Goal: Information Seeking & Learning: Learn about a topic

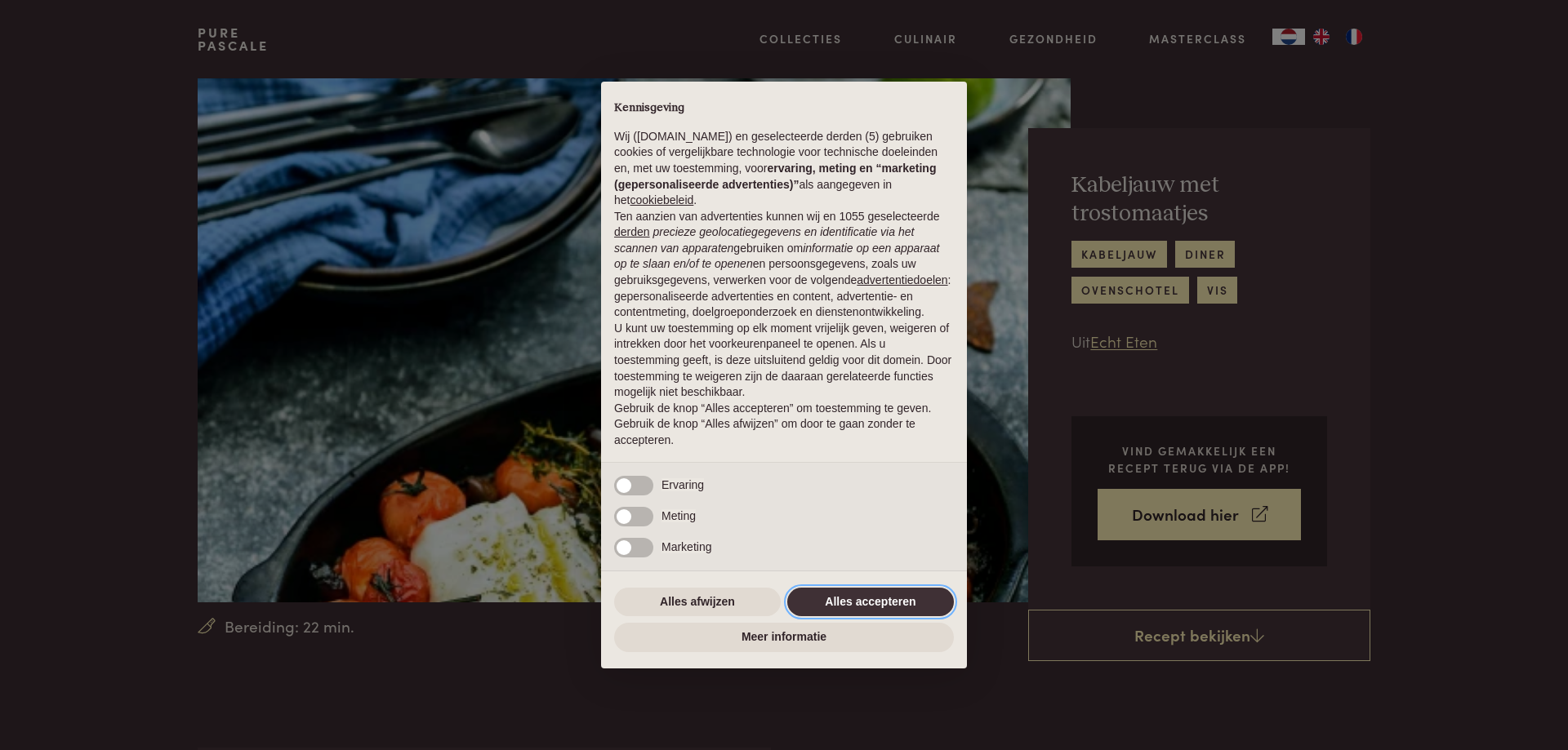
drag, startPoint x: 857, startPoint y: 603, endPoint x: 840, endPoint y: 555, distance: 50.9
click at [856, 603] on button "Alles accepteren" at bounding box center [871, 602] width 167 height 29
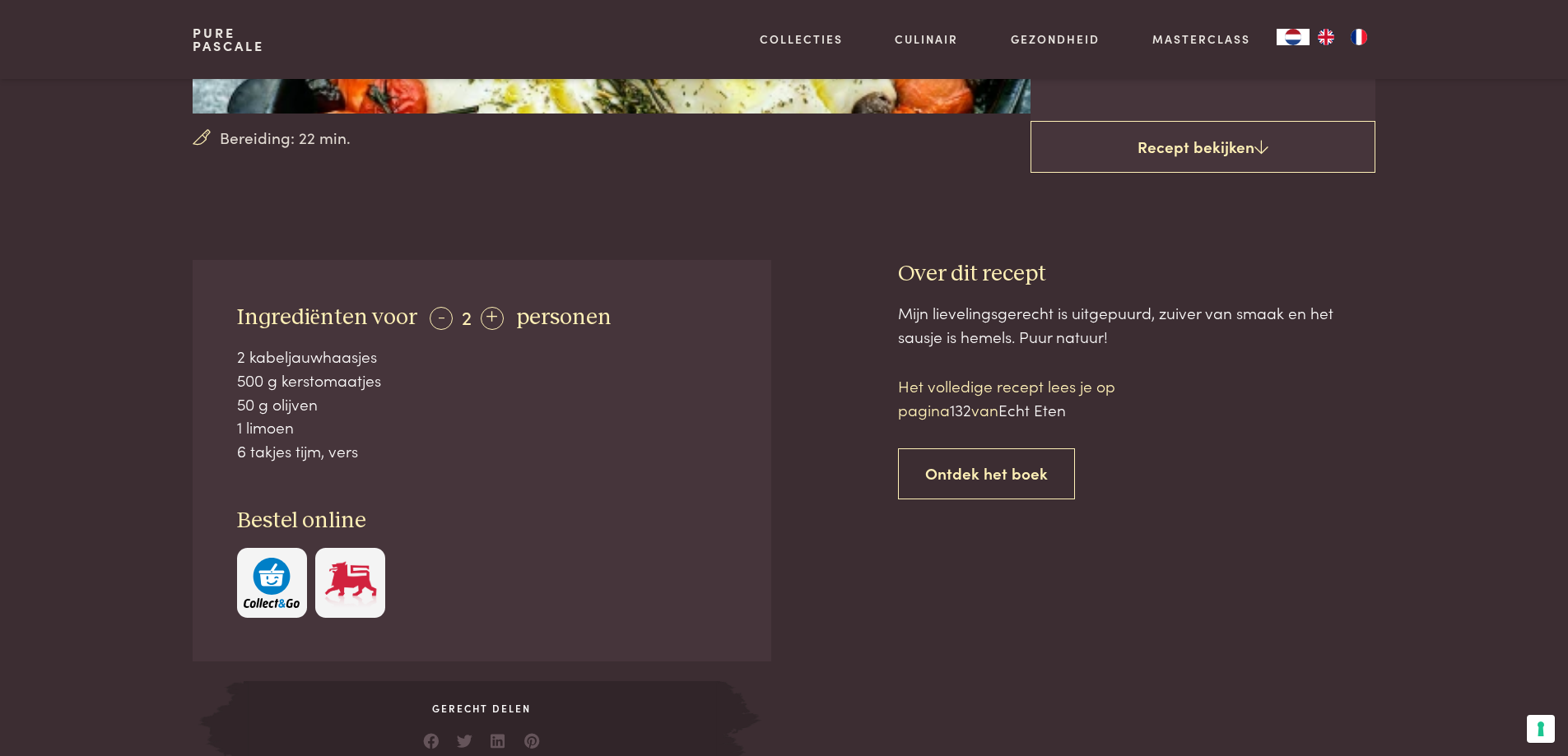
scroll to position [412, 0]
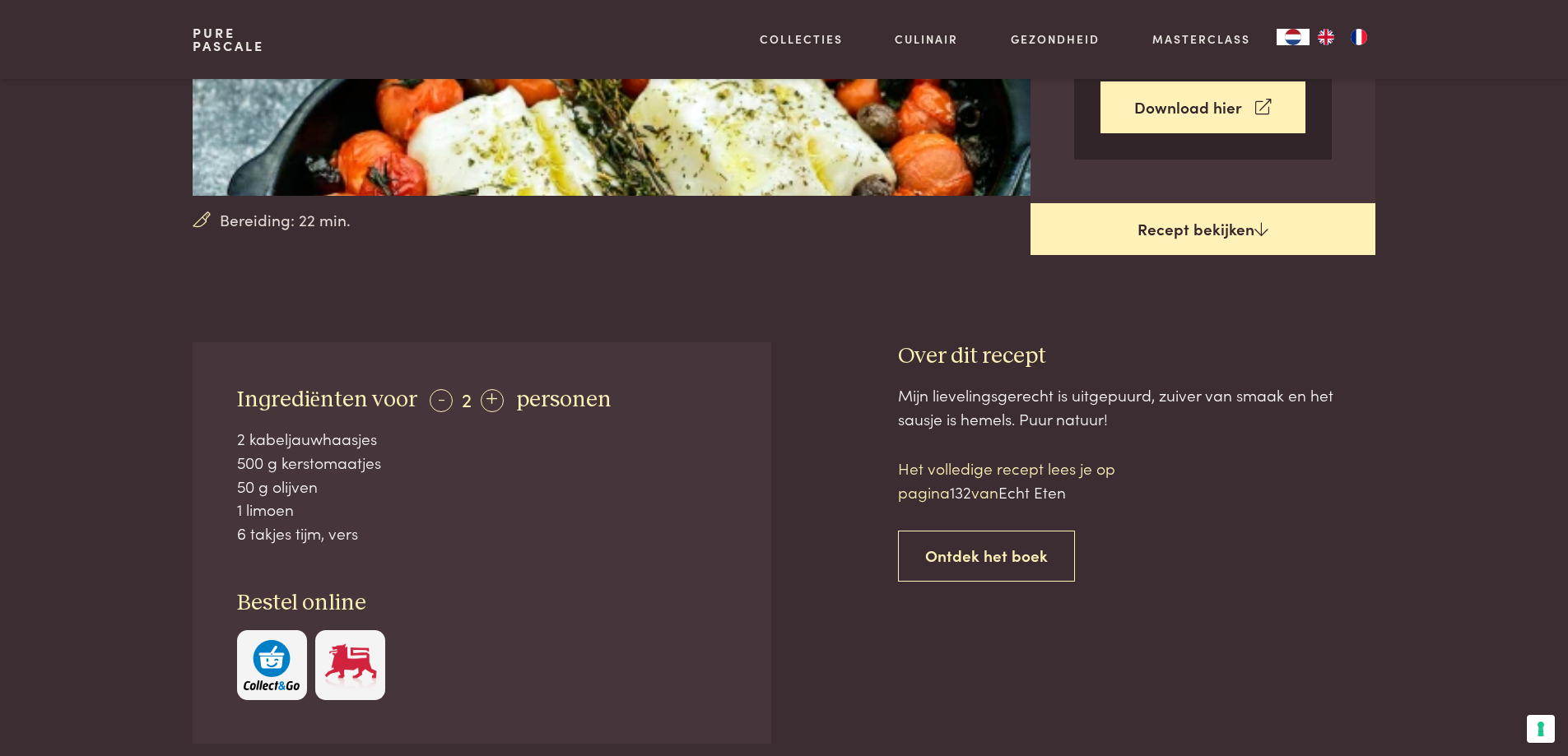
click at [1245, 229] on link "Recept bekijken" at bounding box center [1203, 229] width 345 height 53
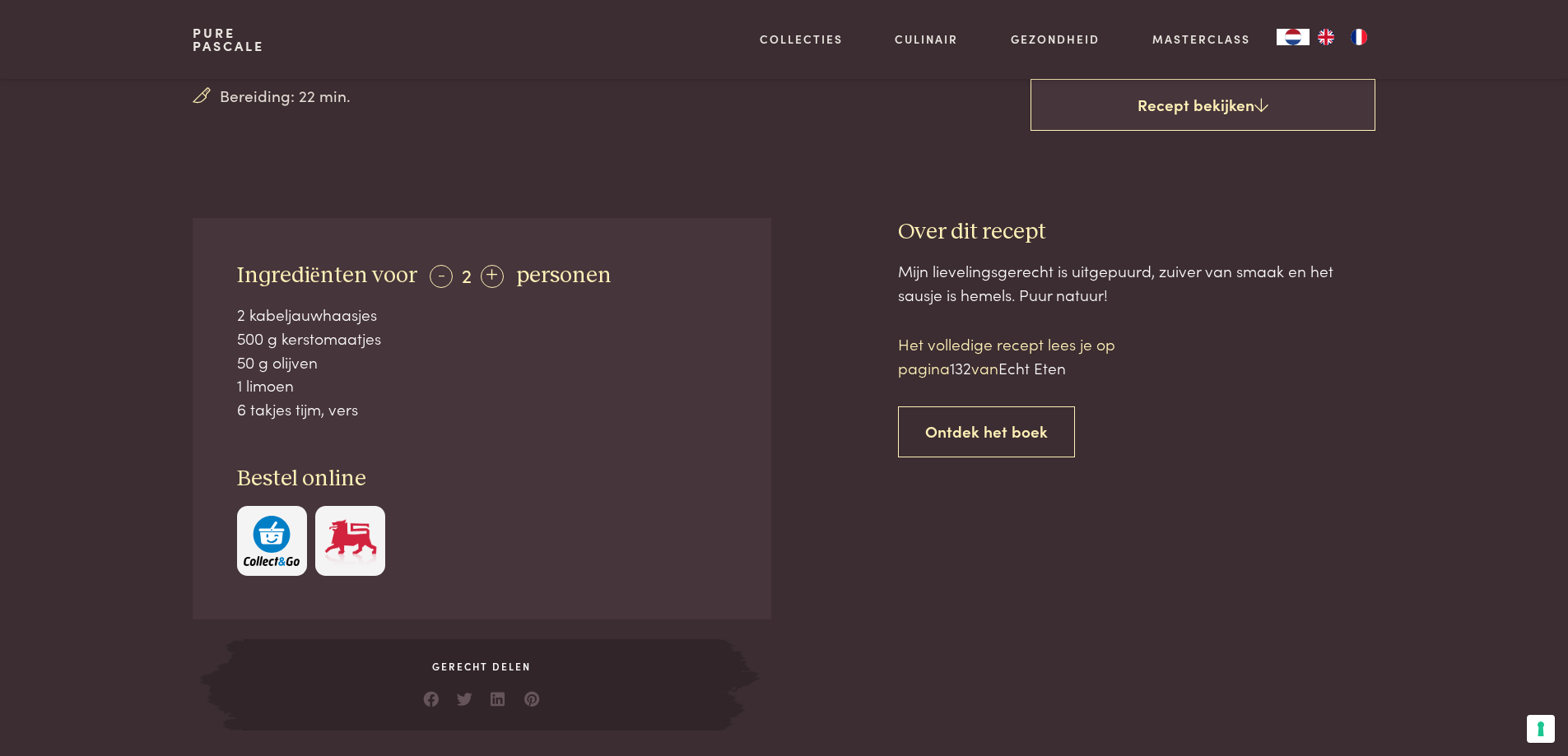
scroll to position [507, 0]
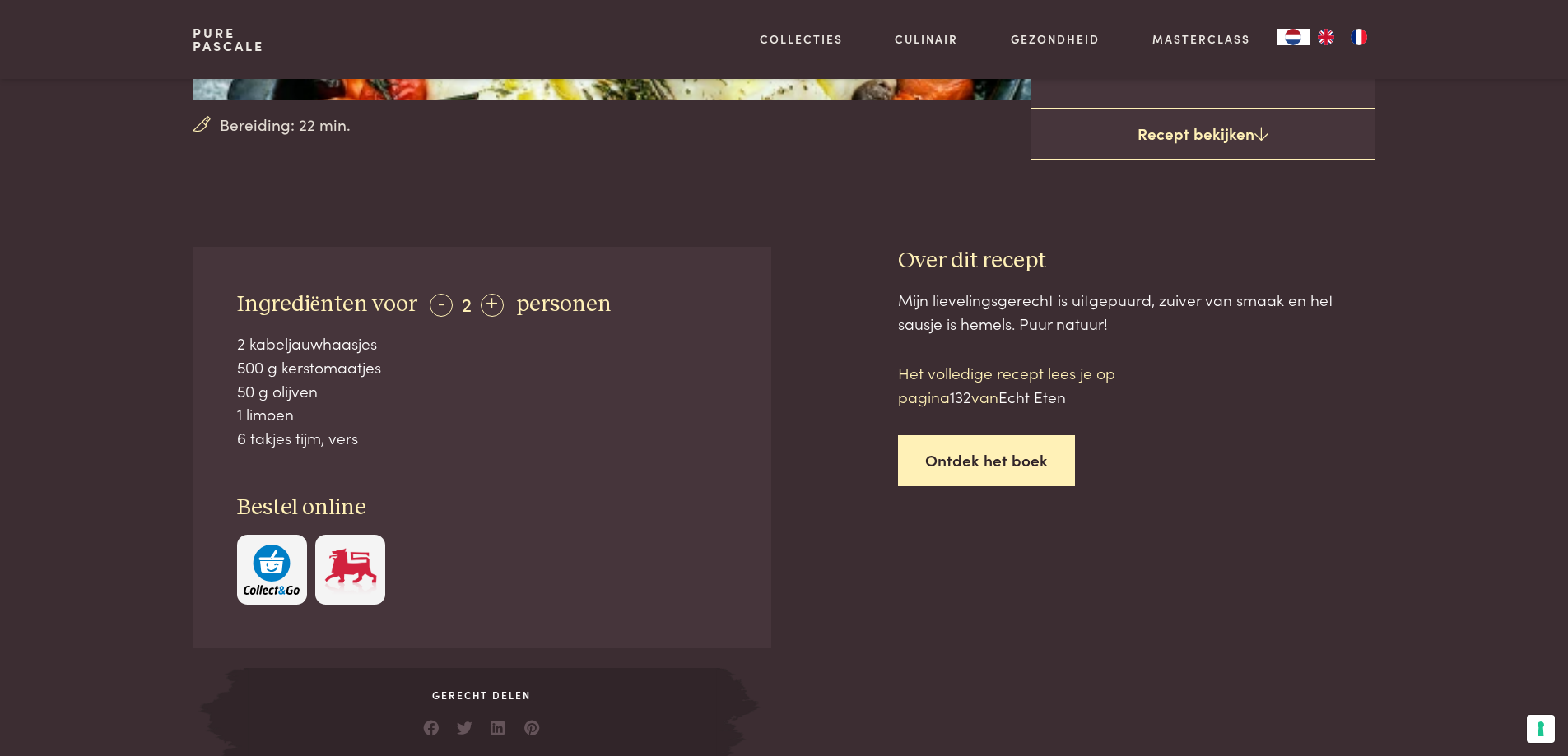
click at [1018, 473] on link "Ontdek het boek" at bounding box center [986, 461] width 177 height 52
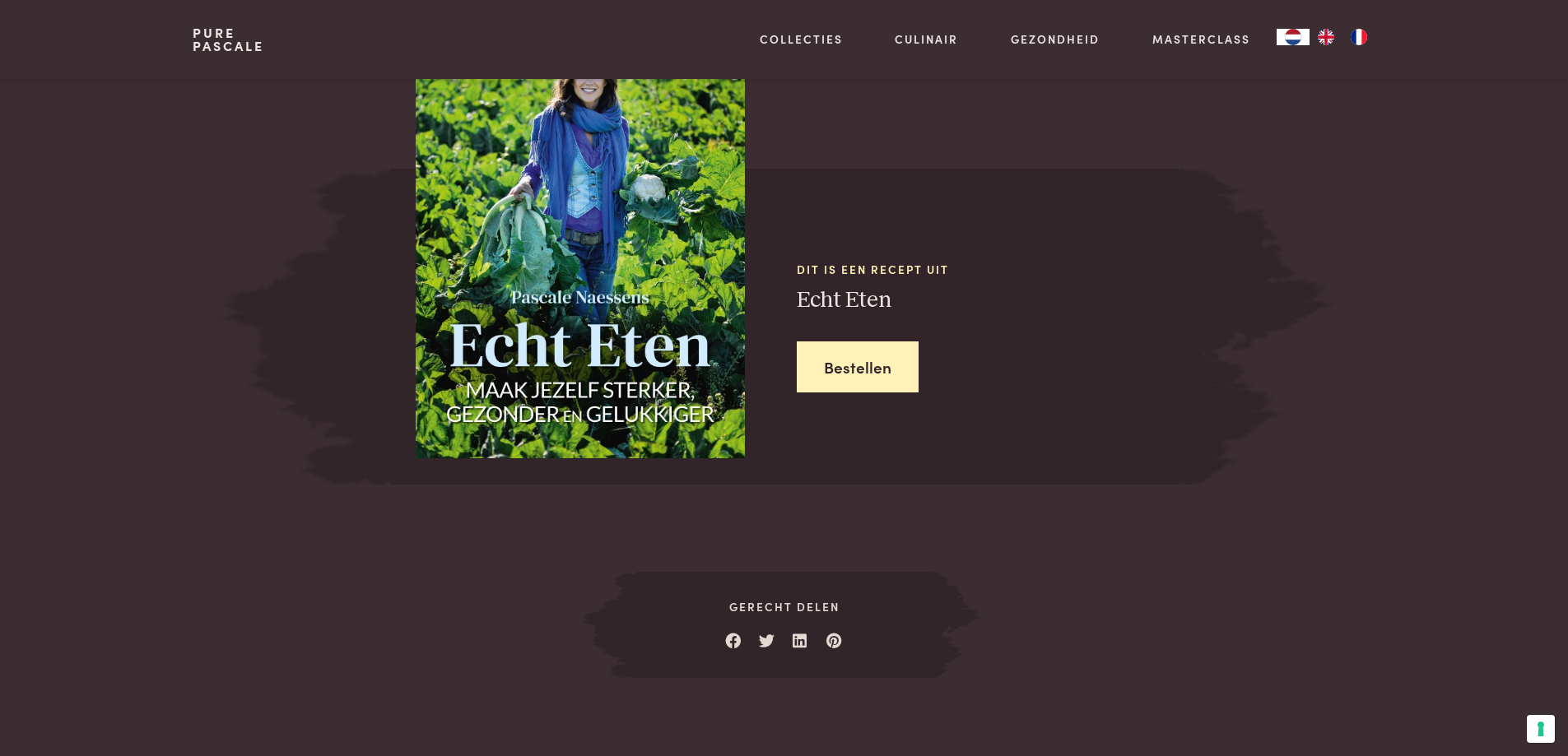
scroll to position [1441, 0]
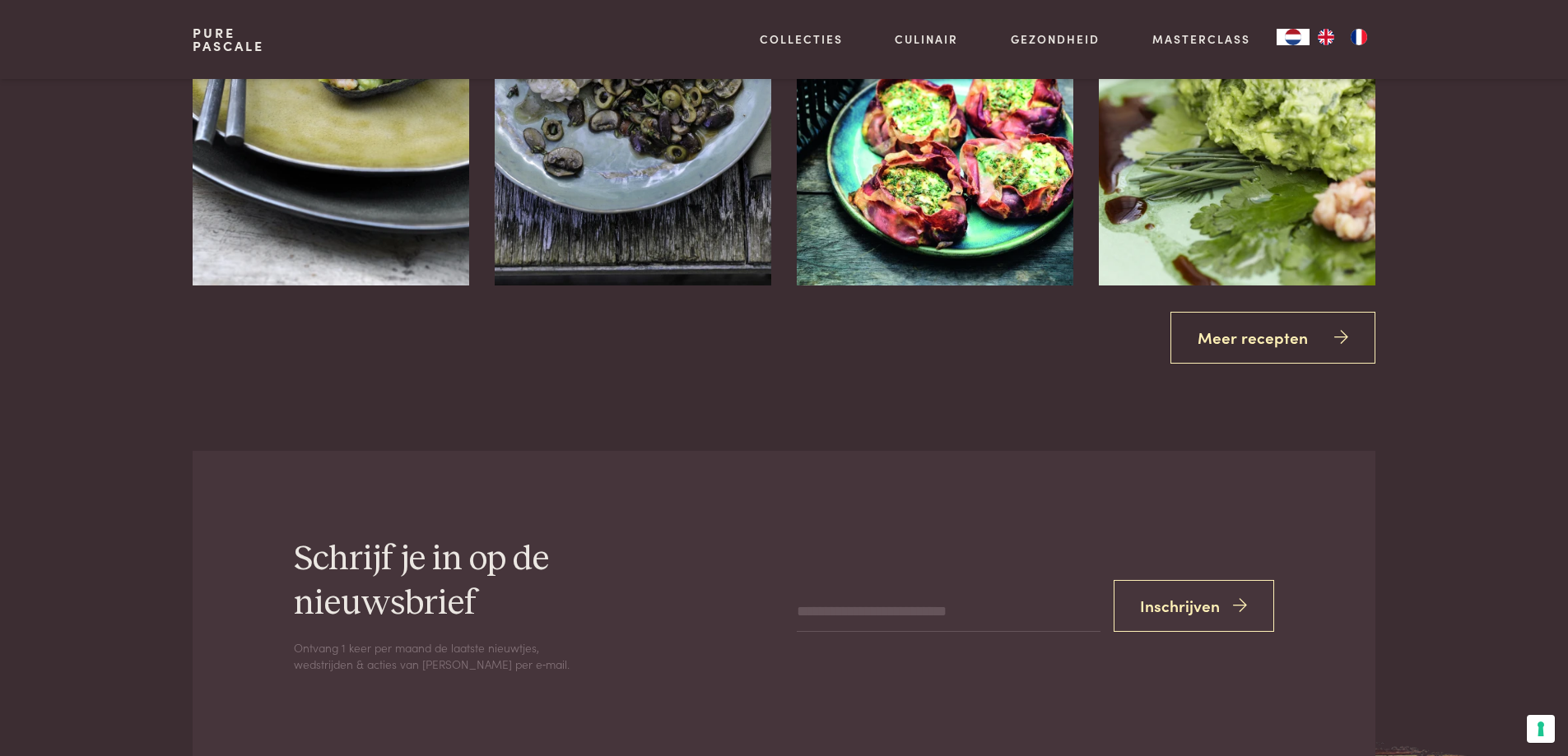
scroll to position [2469, 0]
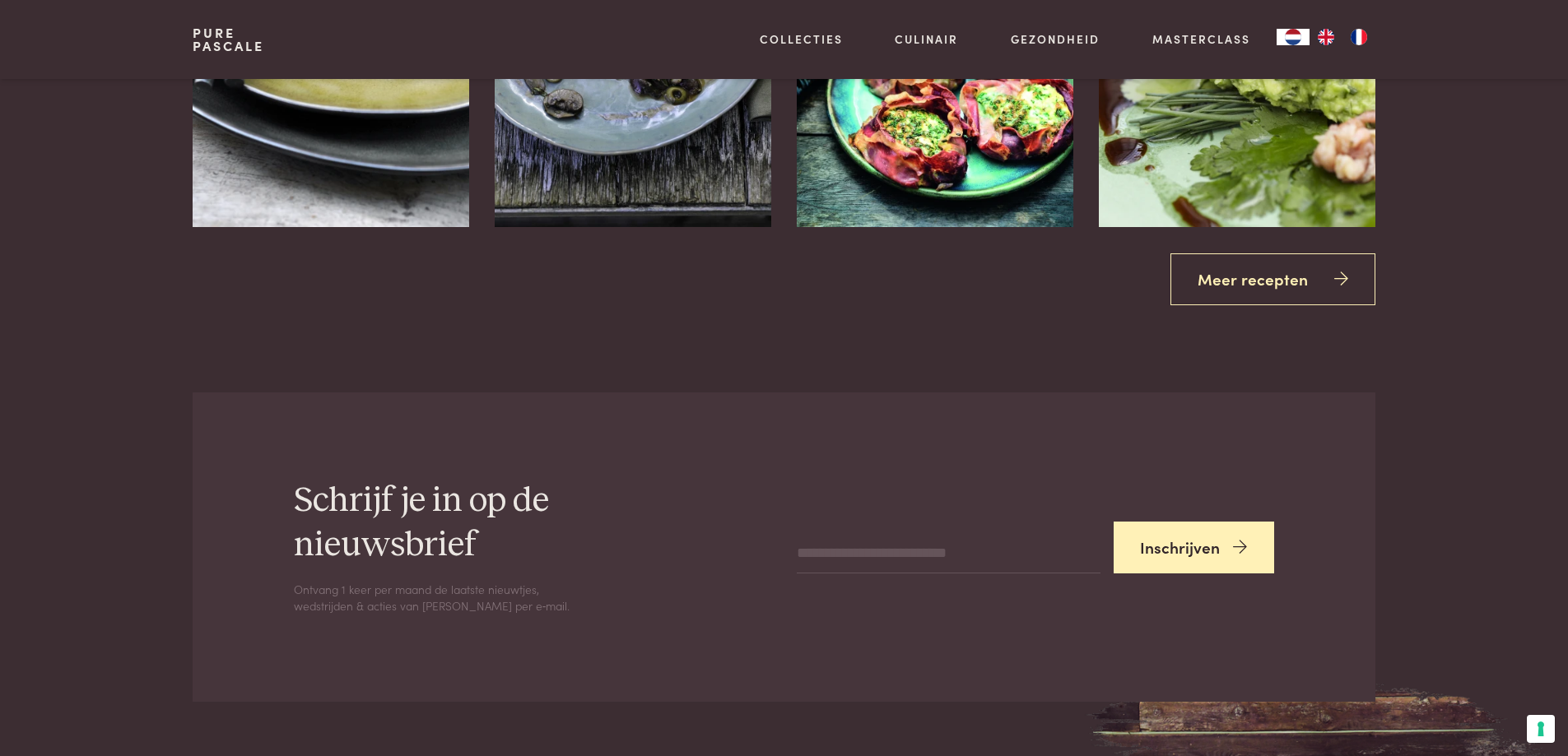
click at [1236, 545] on icon "submit" at bounding box center [1240, 548] width 14 height 24
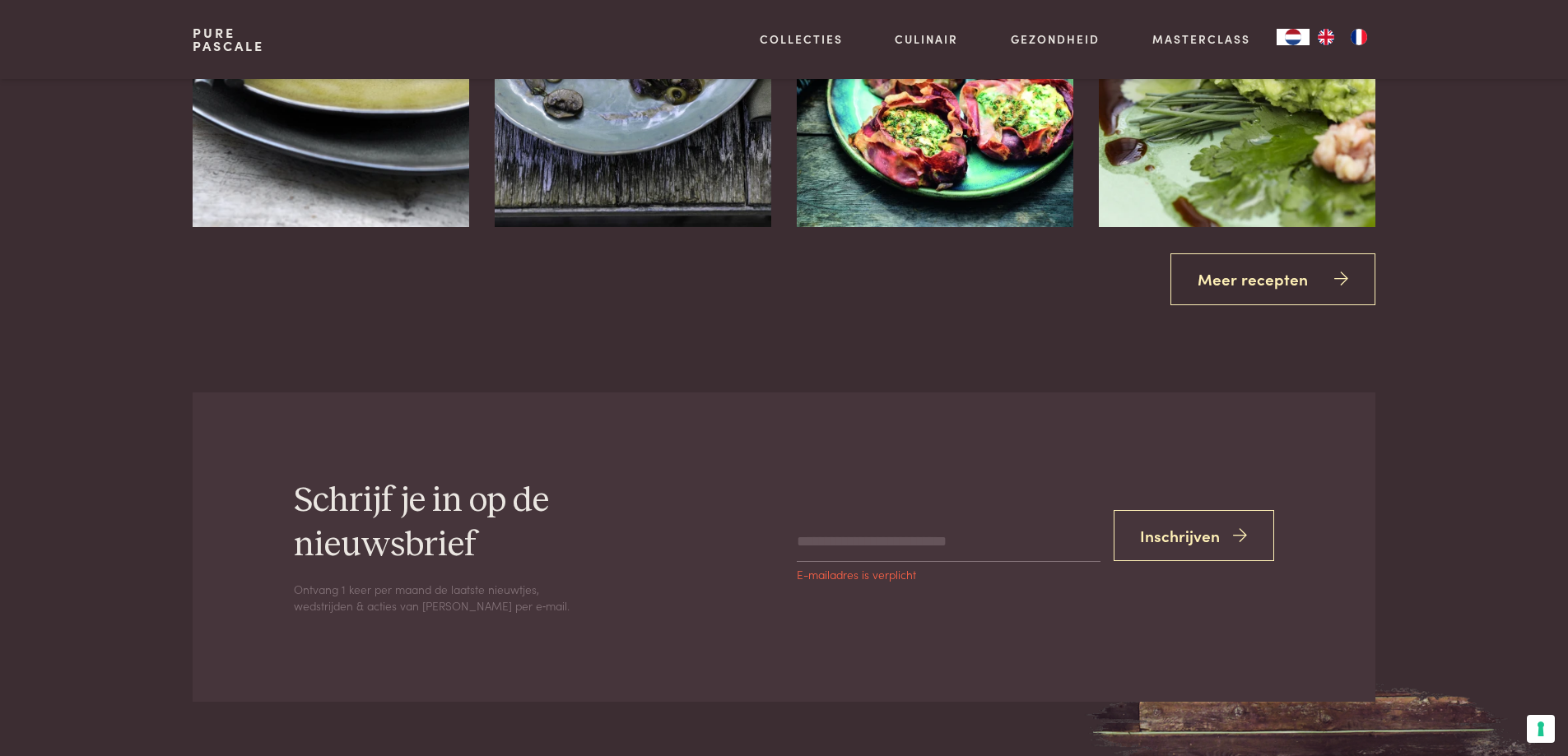
click at [809, 543] on input "email" at bounding box center [949, 542] width 303 height 39
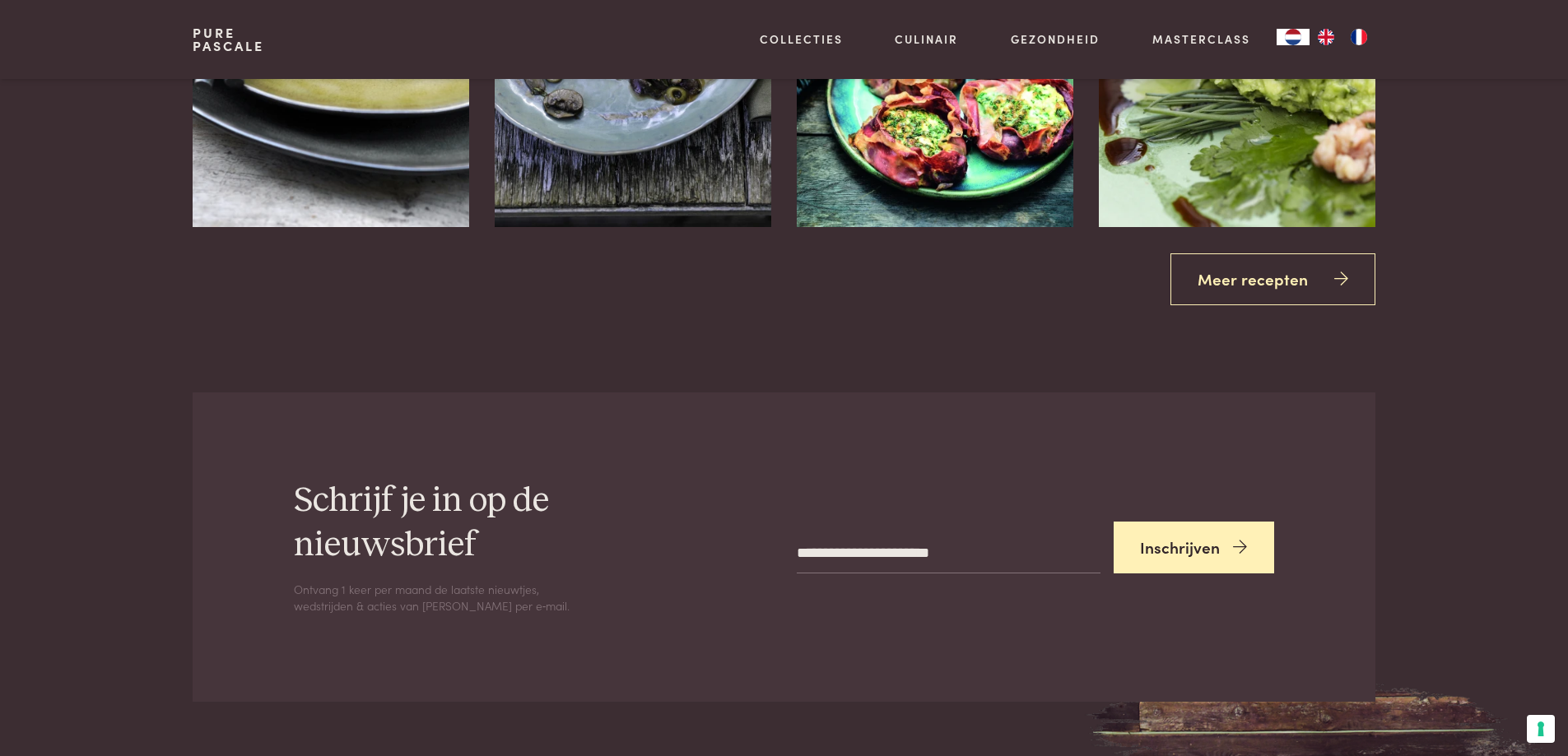
type input "**********"
click at [1233, 544] on icon "submit" at bounding box center [1240, 548] width 14 height 24
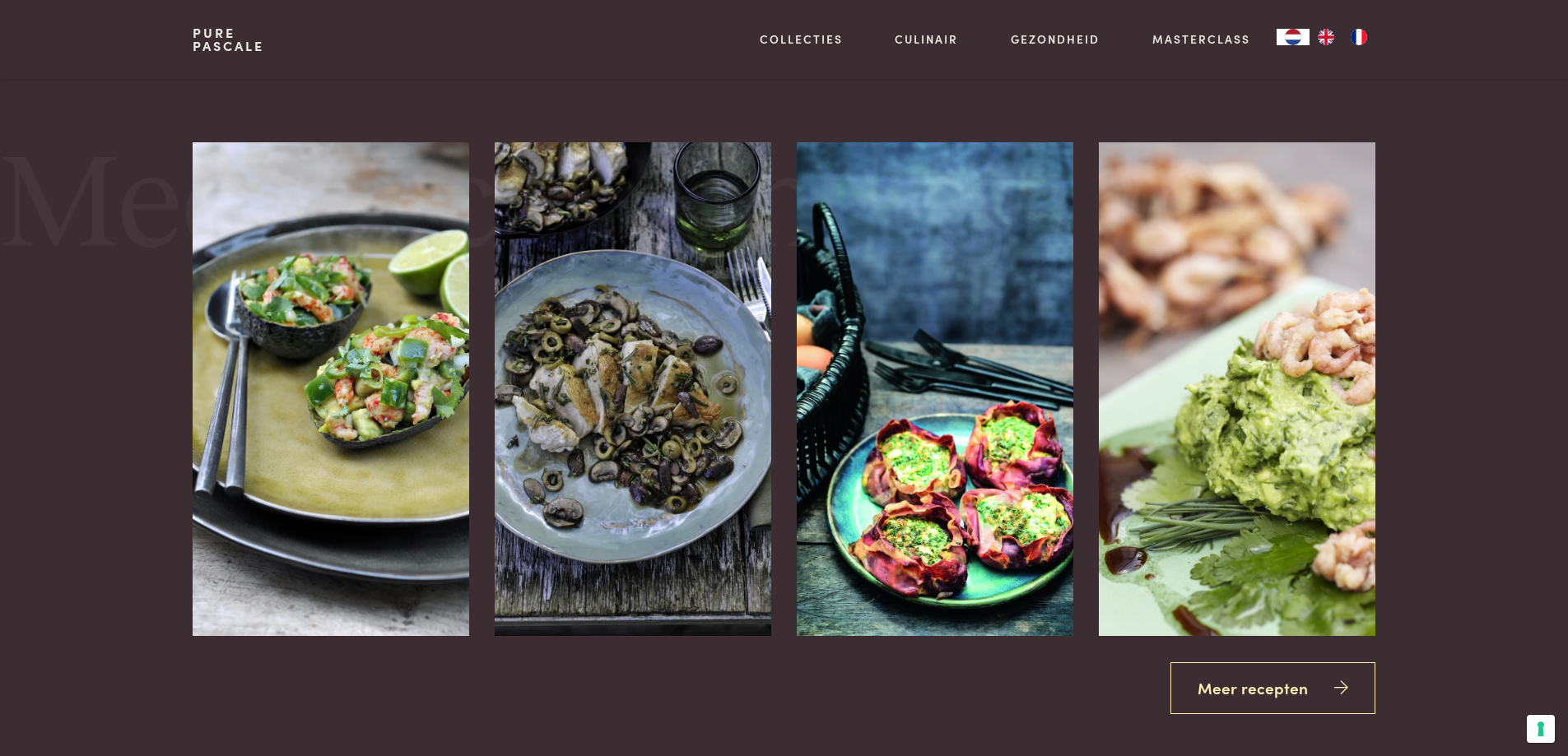
scroll to position [2058, 0]
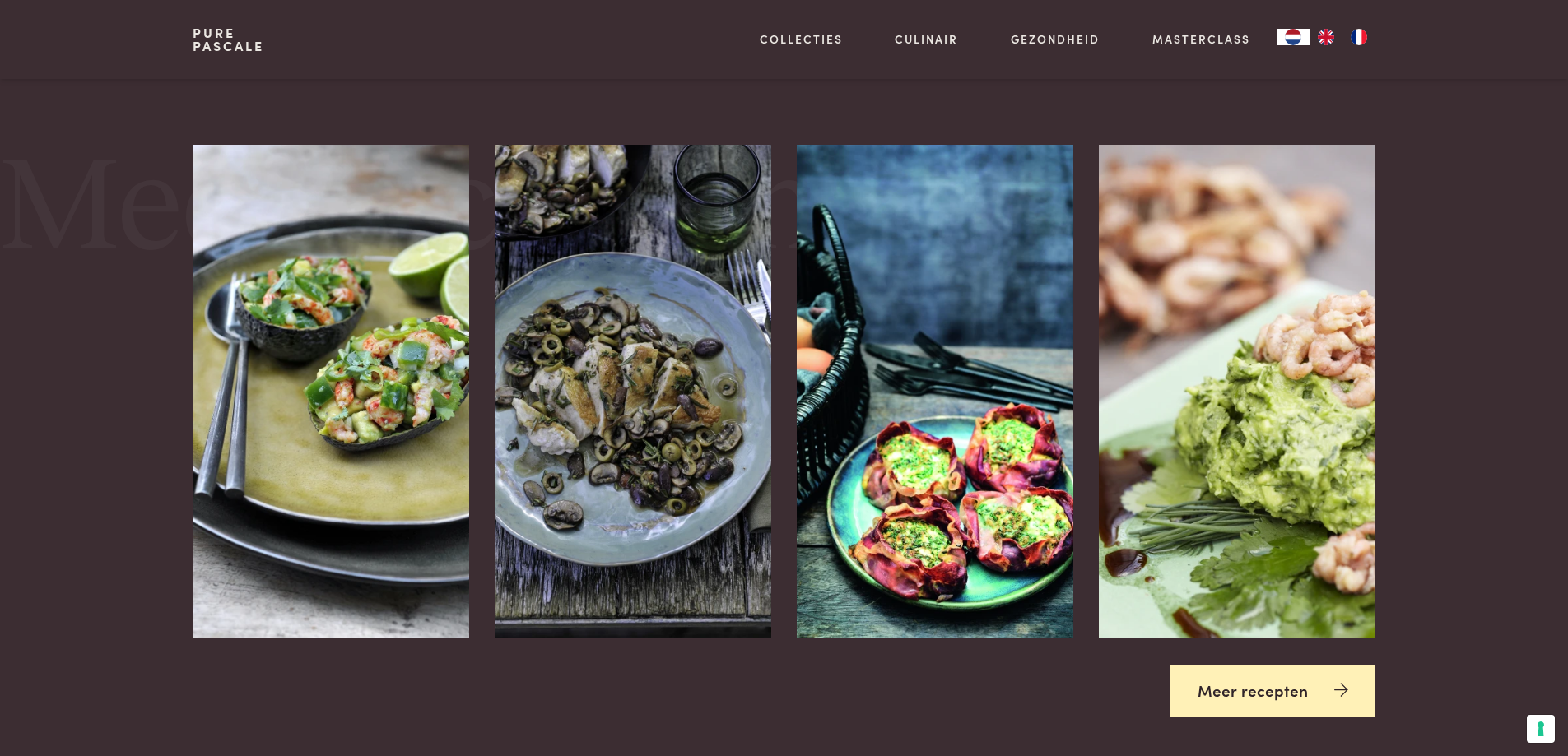
click at [1350, 687] on link "Meer recepten" at bounding box center [1272, 691] width 205 height 52
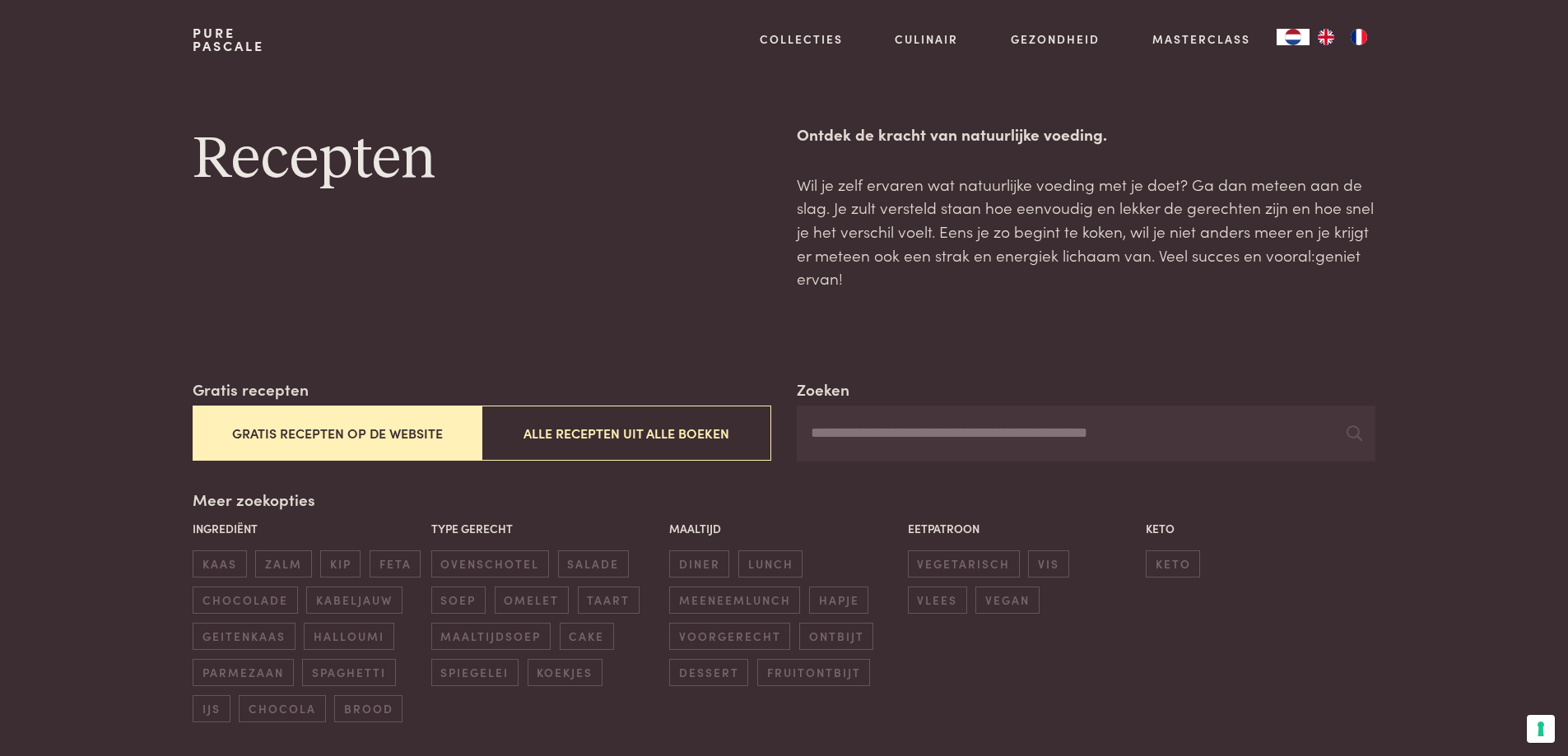
click at [297, 448] on button "Gratis recepten op de website" at bounding box center [337, 434] width 289 height 55
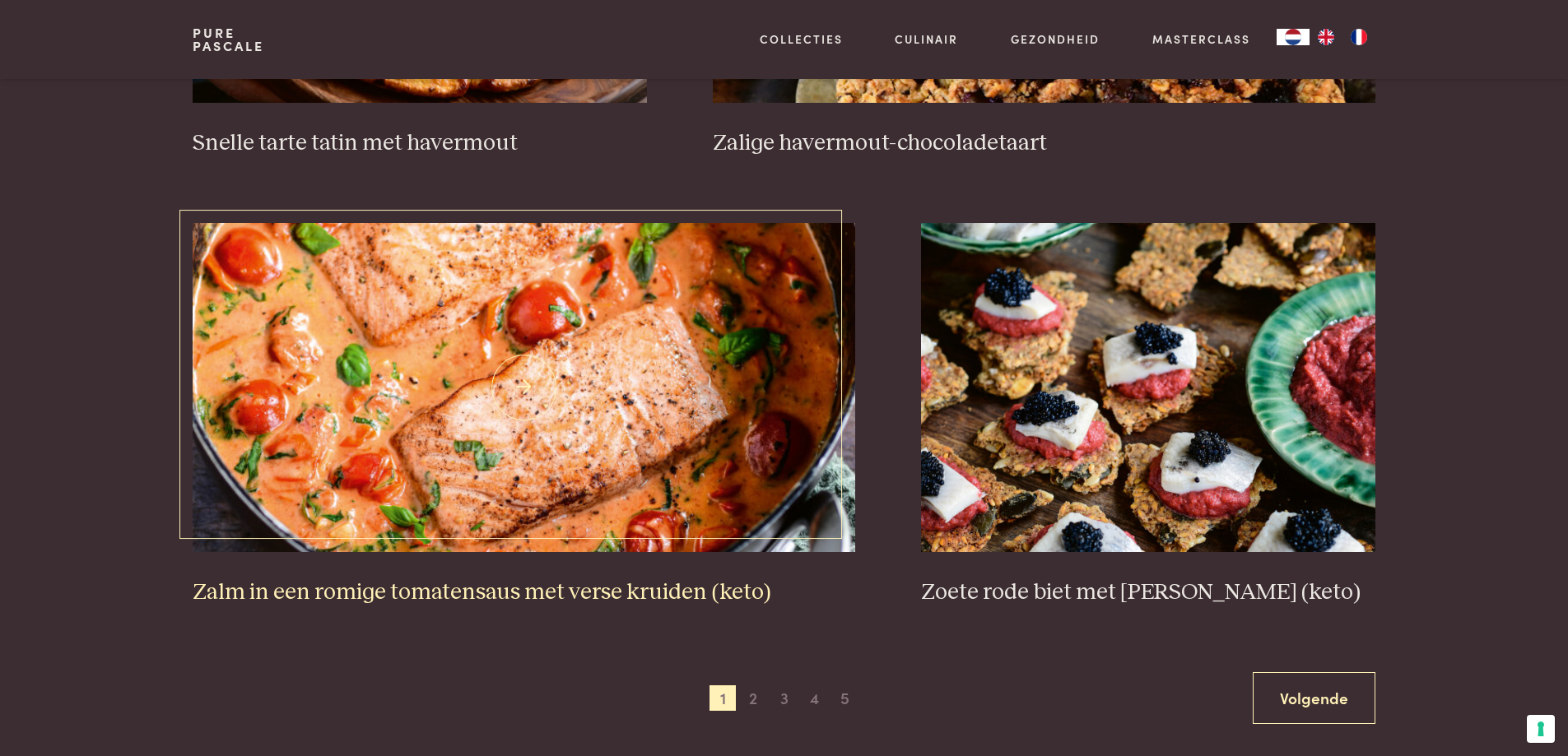
scroll to position [2847, 0]
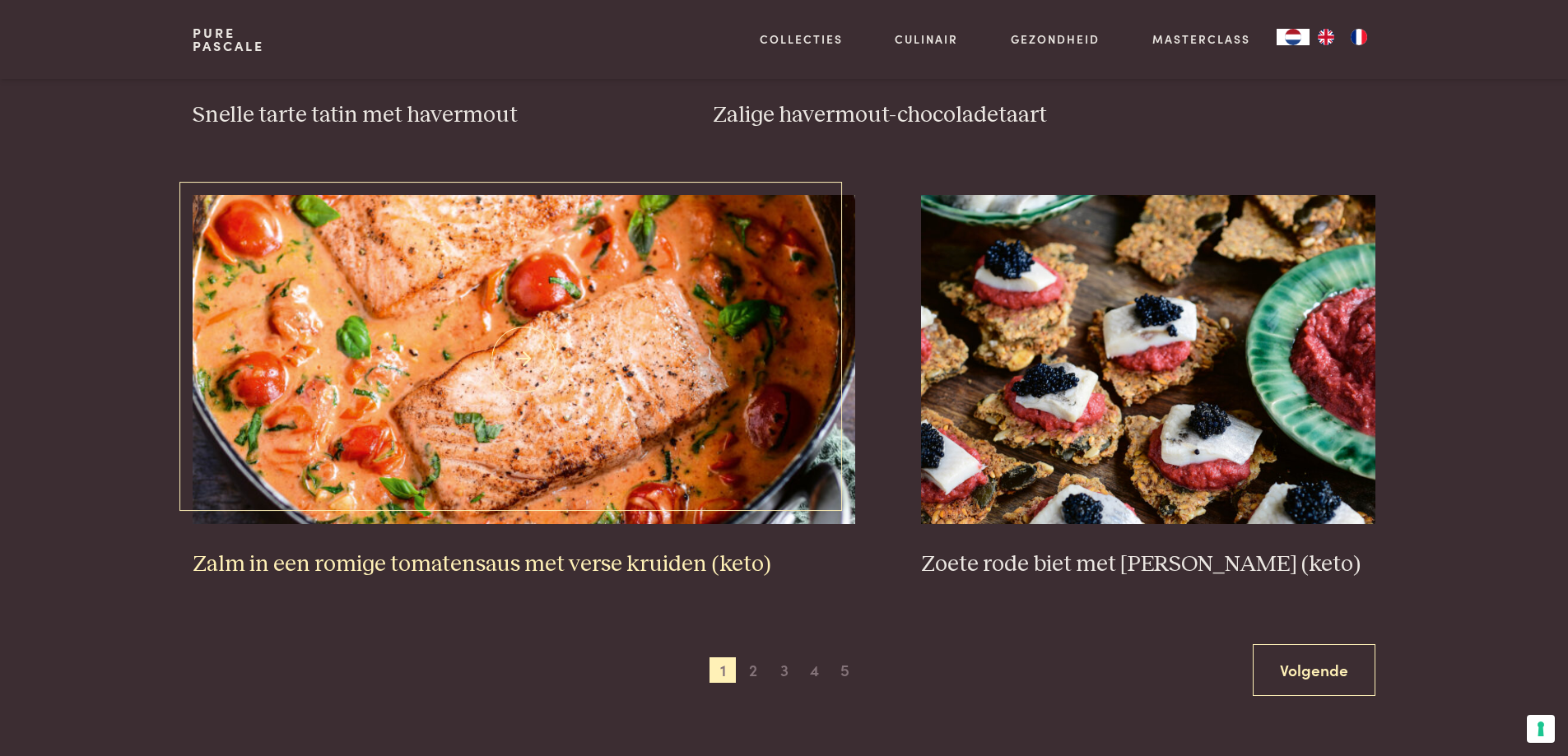
click at [522, 444] on img at bounding box center [523, 359] width 662 height 329
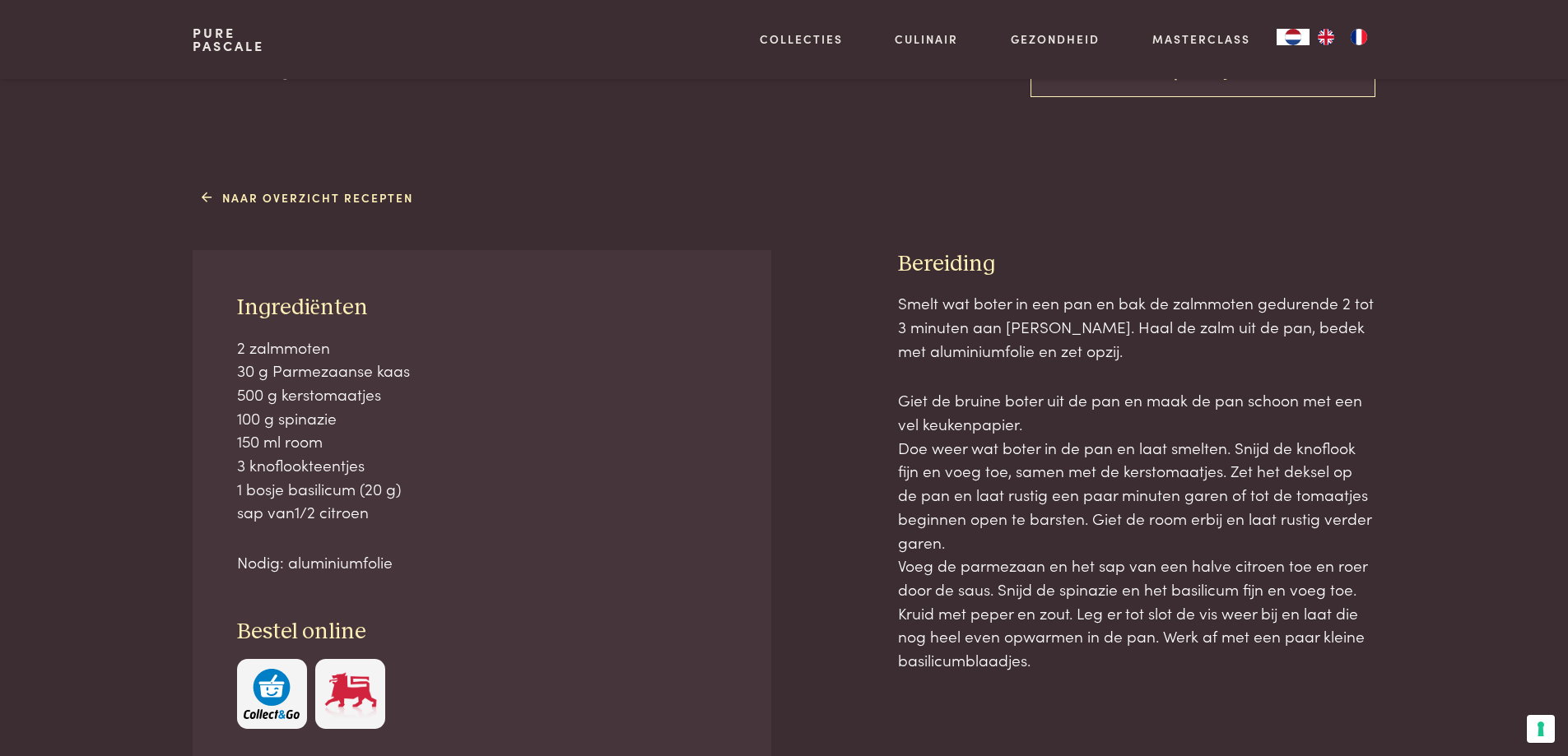
scroll to position [576, 0]
